Goal: Task Accomplishment & Management: Use online tool/utility

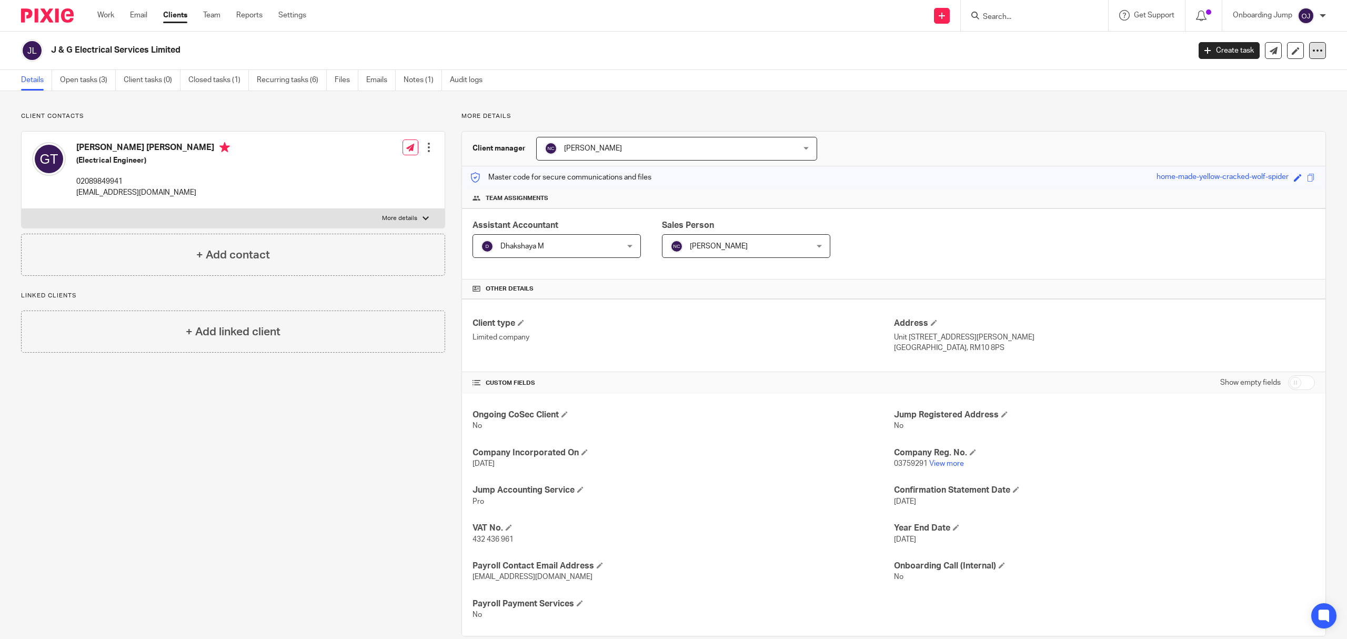
click at [1310, 43] on div at bounding box center [1317, 50] width 17 height 17
click at [167, 17] on link "Clients" at bounding box center [175, 15] width 24 height 11
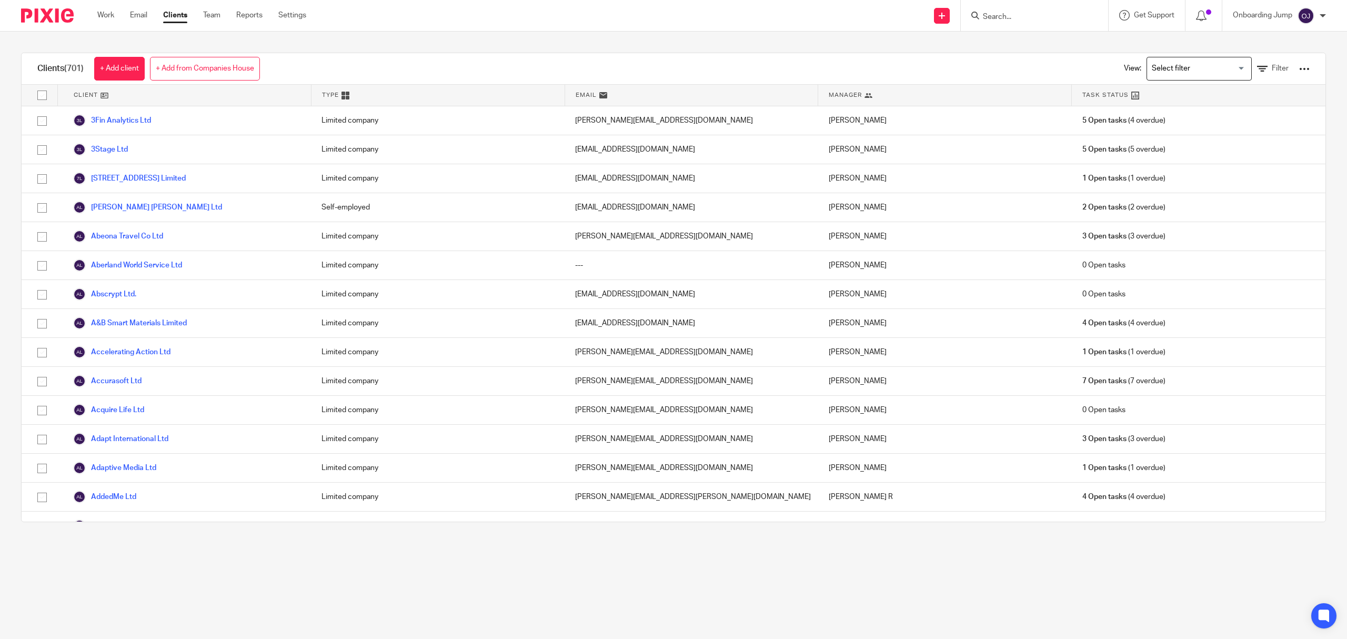
drag, startPoint x: 1282, startPoint y: 75, endPoint x: 1290, endPoint y: 70, distance: 8.9
click at [1290, 70] on div "View: Loading... Filter" at bounding box center [1208, 68] width 233 height 31
click at [1299, 70] on div at bounding box center [1304, 69] width 11 height 11
click at [1200, 120] on link "Export clients to CSV file" at bounding box center [1214, 124] width 146 height 16
